Goal: Transaction & Acquisition: Purchase product/service

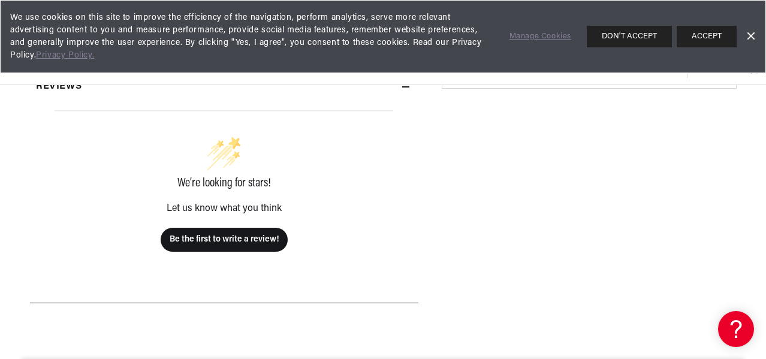
scroll to position [360, 0]
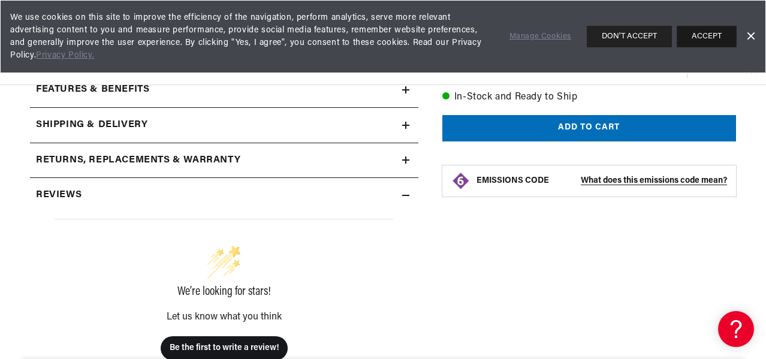
click at [706, 41] on button "ACCEPT" at bounding box center [707, 37] width 60 height 22
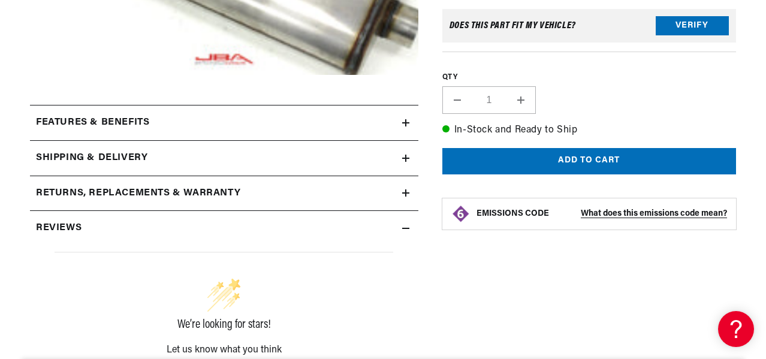
scroll to position [330, 0]
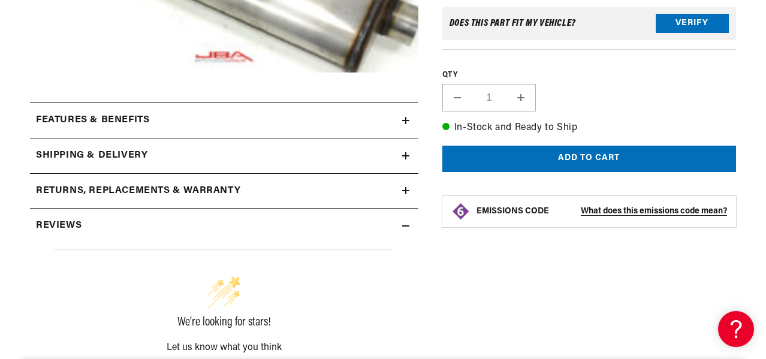
click at [46, 114] on h2 "Features & Benefits" at bounding box center [92, 121] width 113 height 16
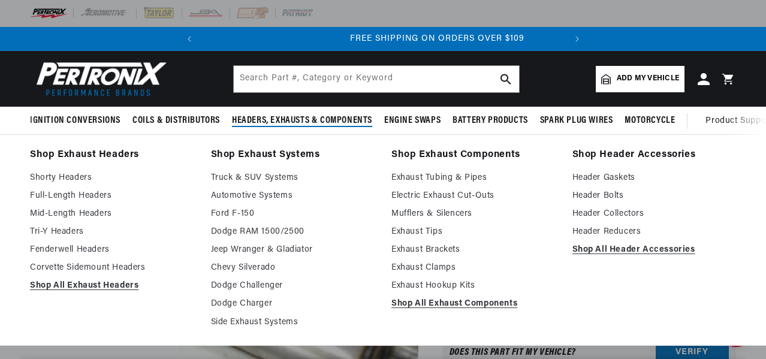
scroll to position [0, 363]
click at [451, 212] on link "Mufflers & Silencers" at bounding box center [473, 214] width 164 height 14
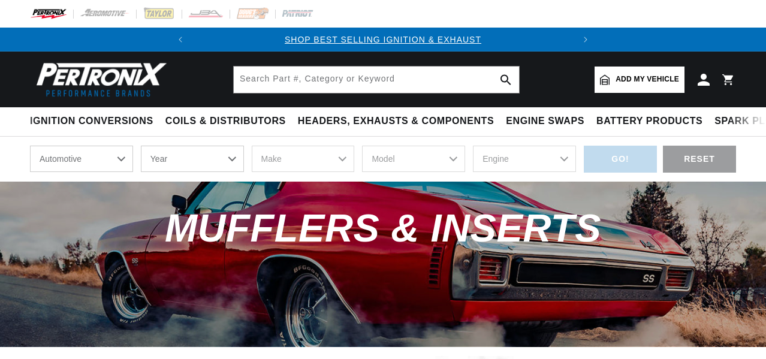
scroll to position [401, 0]
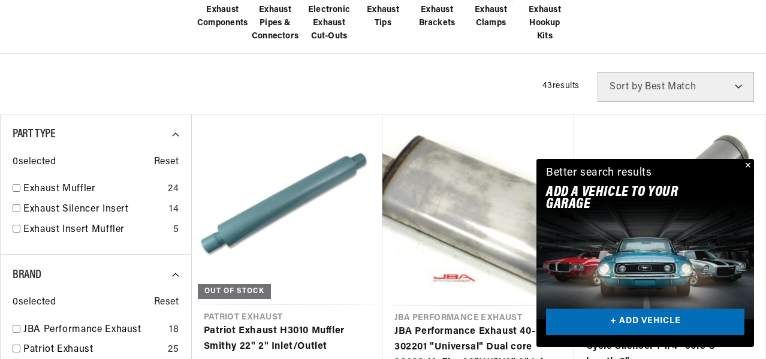
click at [746, 164] on button "Close" at bounding box center [747, 166] width 14 height 14
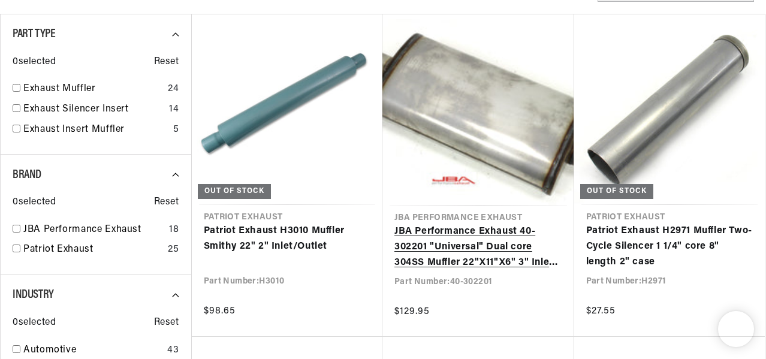
scroll to position [0, 363]
click at [496, 236] on link "JBA Performance Exhaust 40-302201 "Universal" Dual core 304SS Muffler 22"X11"X6…" at bounding box center [478, 247] width 168 height 46
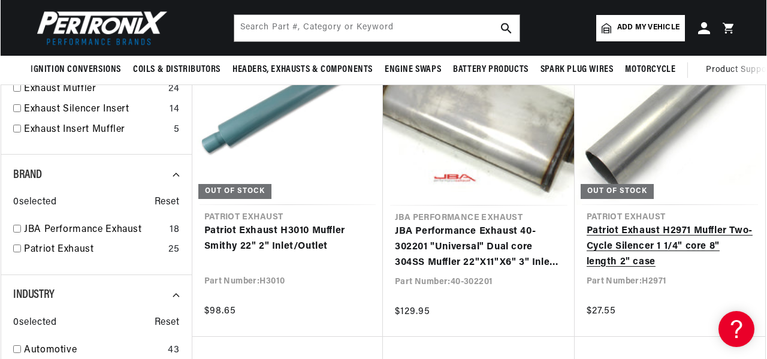
scroll to position [0, 0]
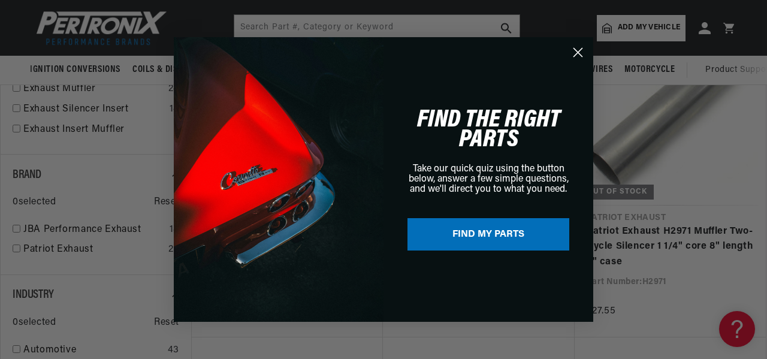
click at [579, 58] on circle "Close dialog" at bounding box center [578, 53] width 20 height 20
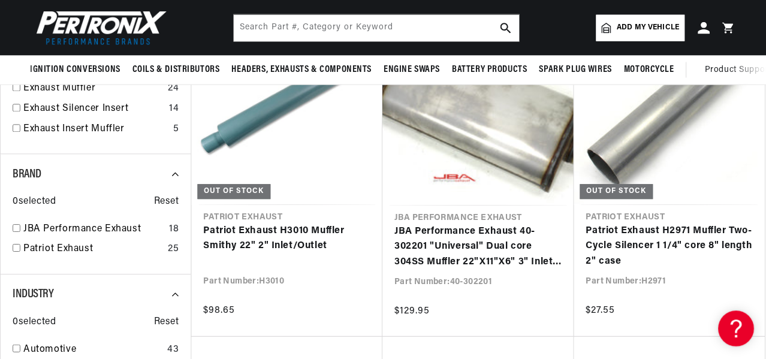
scroll to position [732, 0]
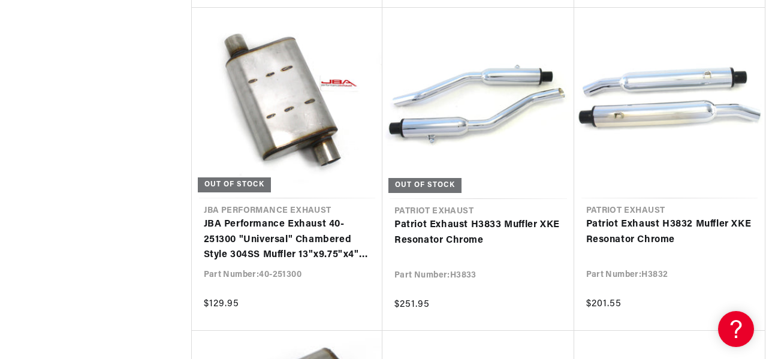
scroll to position [0, 363]
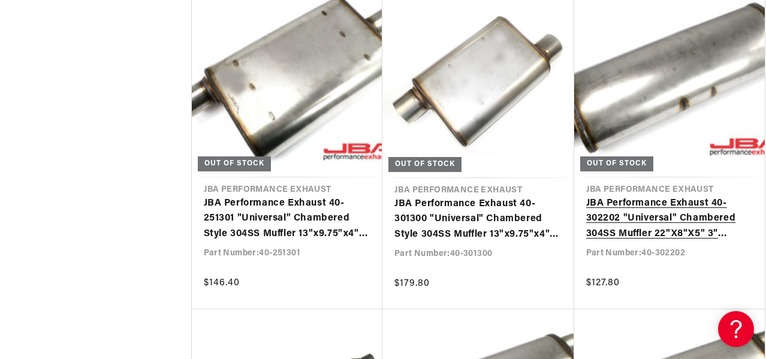
scroll to position [0, 363]
click at [713, 212] on link "JBA Performance Exhaust 40-302202 "Universal" Chambered 304SS Muffler 22"X8"X5"…" at bounding box center [669, 219] width 167 height 46
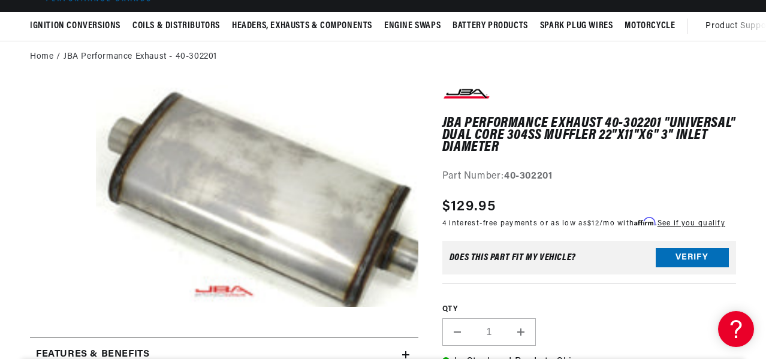
scroll to position [0, 363]
